Goal: Transaction & Acquisition: Book appointment/travel/reservation

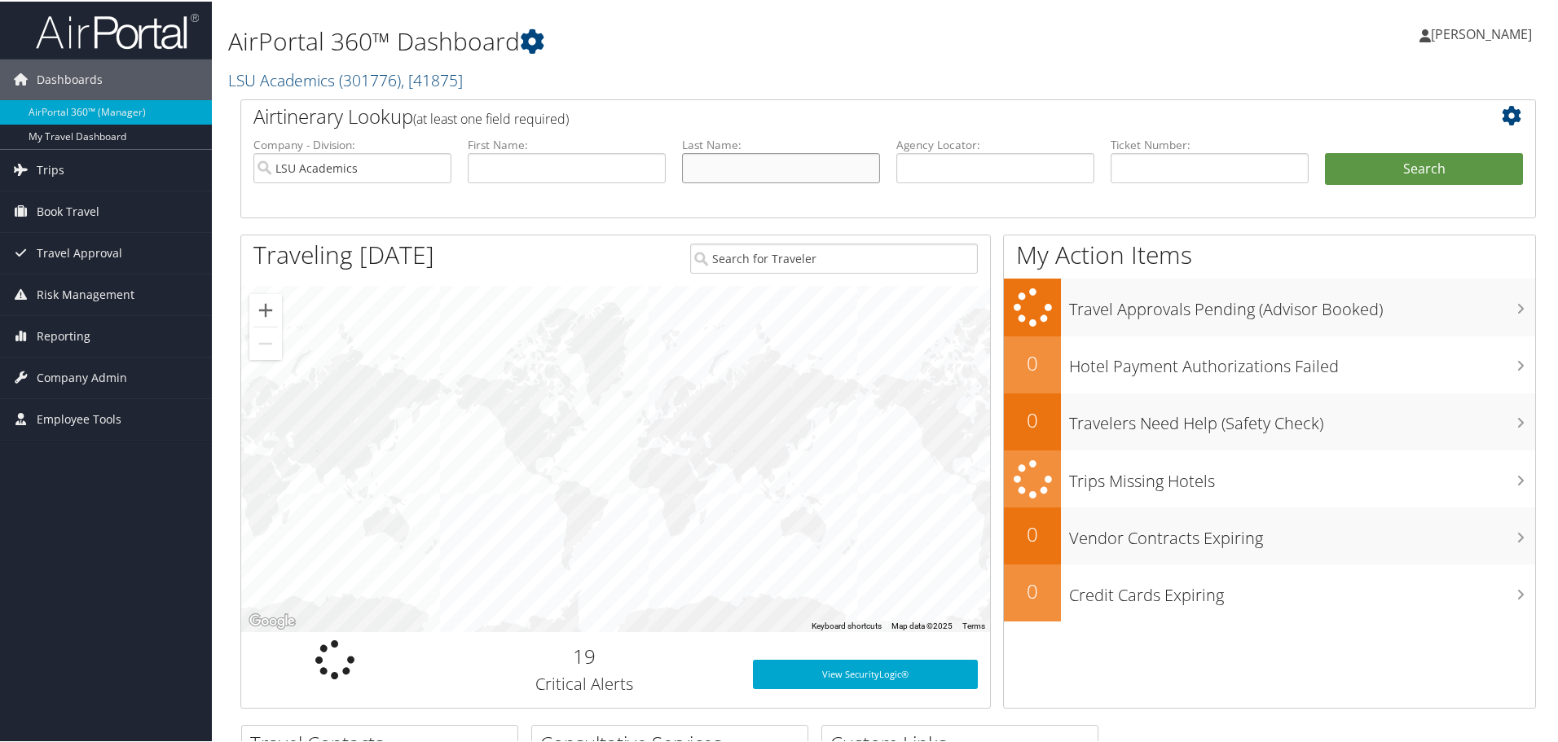
click at [791, 177] on input "text" at bounding box center [781, 167] width 198 height 30
type input "[PERSON_NAME]"
click at [1325, 152] on button "Search" at bounding box center [1424, 168] width 198 height 33
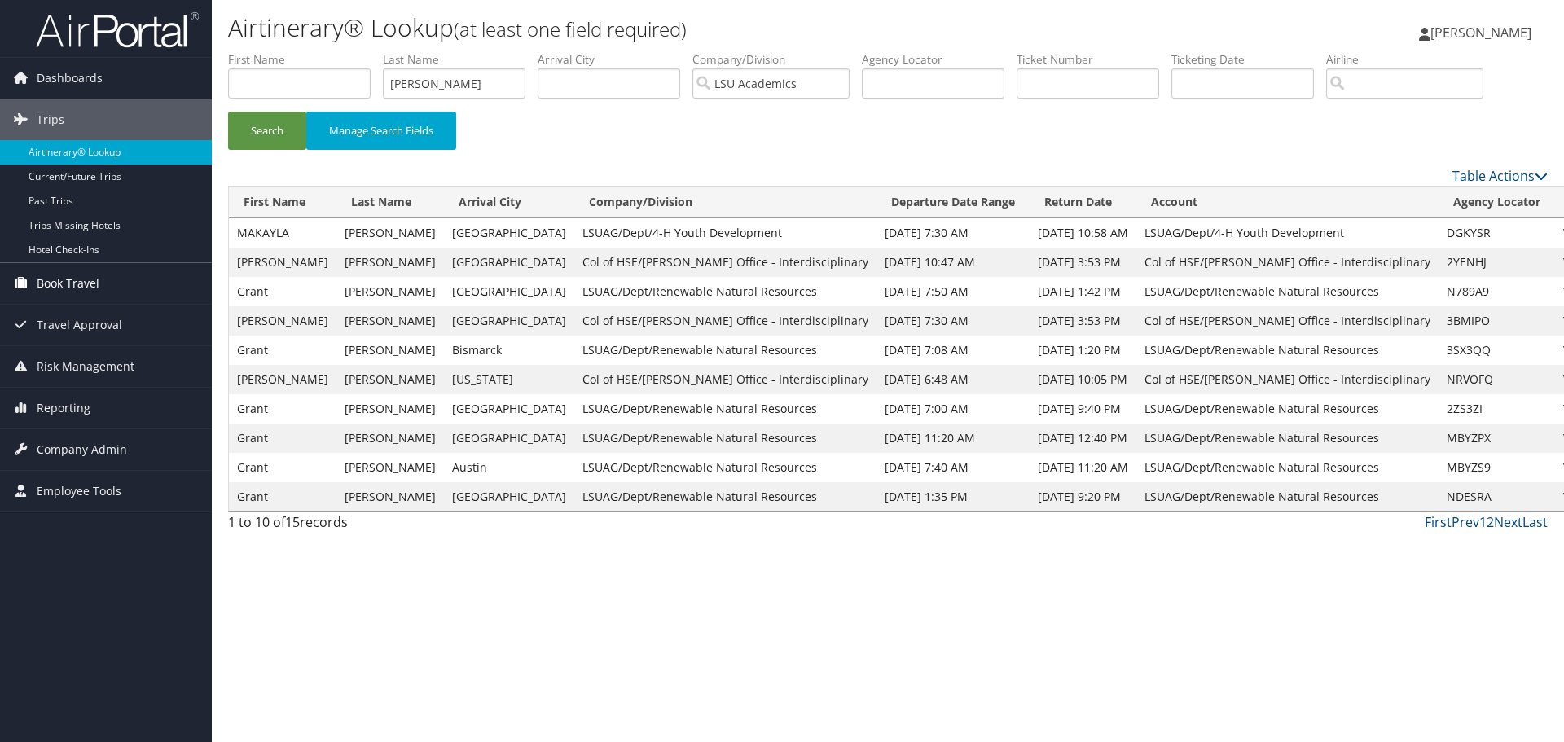
click at [101, 275] on link "Book Travel" at bounding box center [106, 283] width 212 height 41
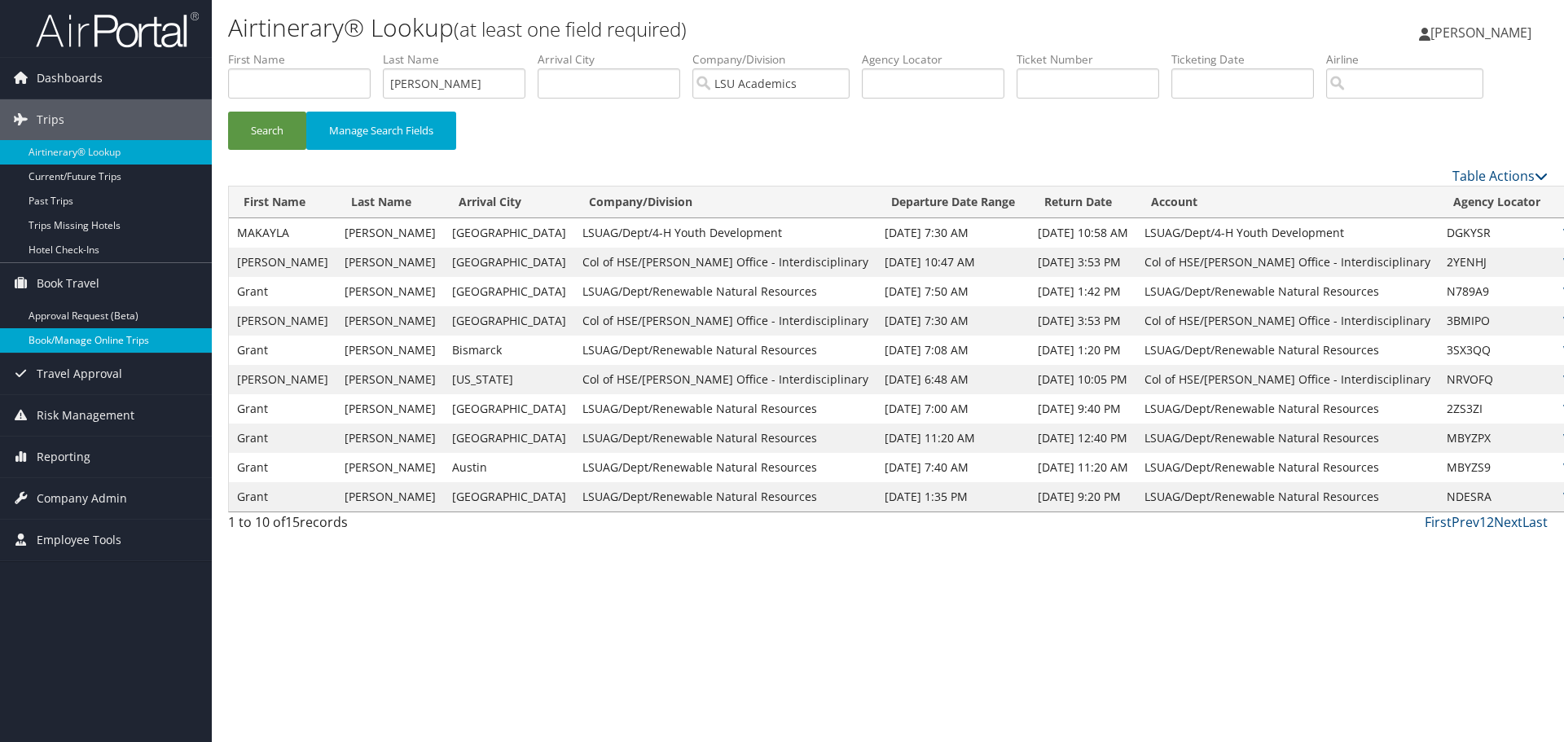
click at [87, 348] on link "Book/Manage Online Trips" at bounding box center [106, 340] width 212 height 24
